Goal: Task Accomplishment & Management: Complete application form

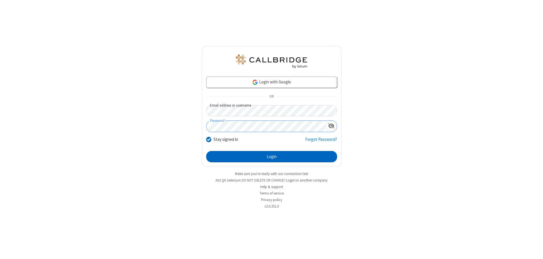
click at [271, 157] on button "Login" at bounding box center [271, 156] width 131 height 11
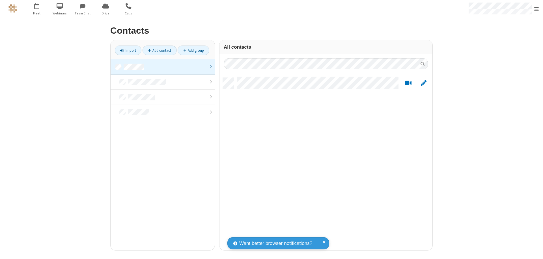
scroll to position [172, 209]
click at [162, 67] on link at bounding box center [162, 66] width 104 height 15
click at [159, 50] on link "Add contact" at bounding box center [159, 50] width 34 height 10
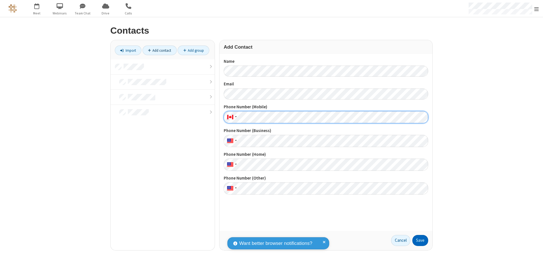
click at [420, 240] on button "Save" at bounding box center [420, 240] width 16 height 11
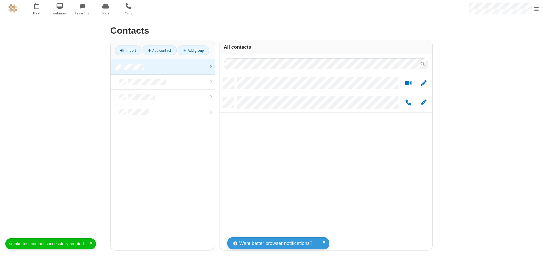
scroll to position [172, 209]
click at [159, 50] on link "Add contact" at bounding box center [159, 50] width 34 height 10
